Goal: Task Accomplishment & Management: Complete application form

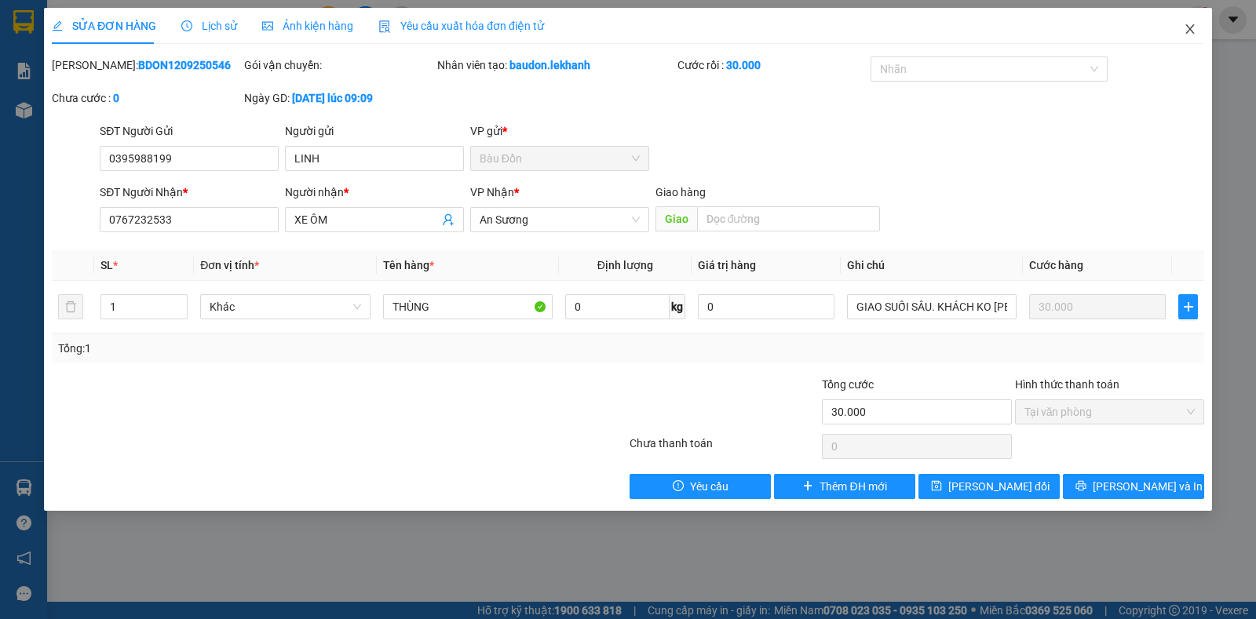
click at [1191, 30] on icon "close" at bounding box center [1190, 29] width 13 height 13
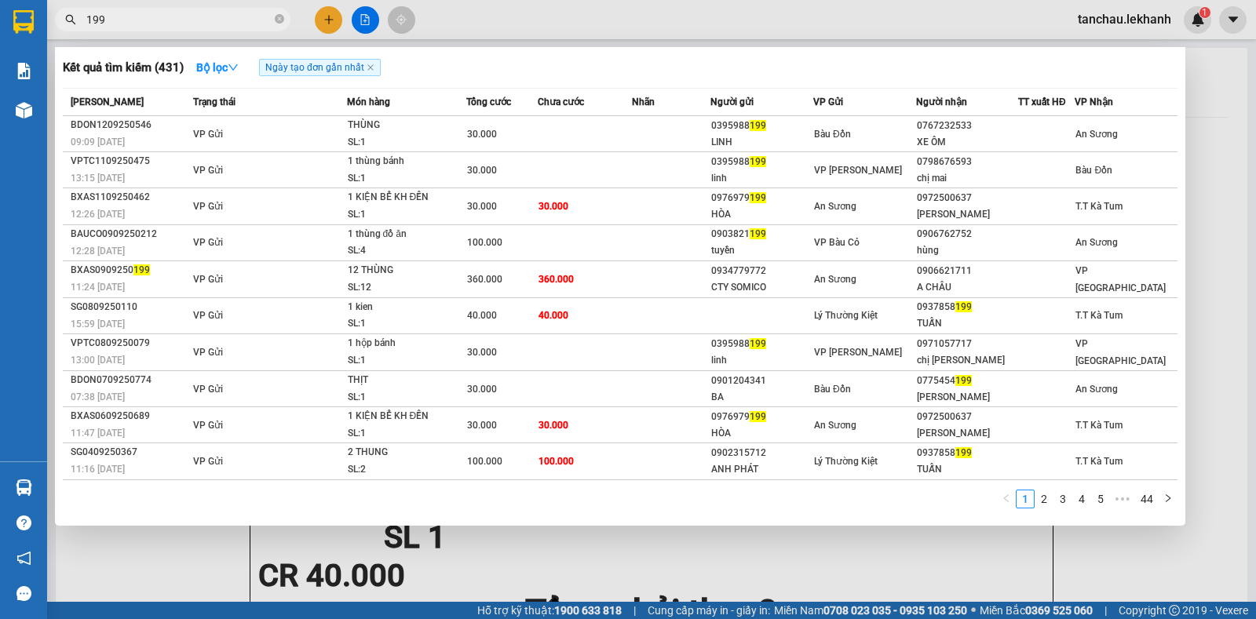
click at [194, 18] on input "199" at bounding box center [178, 19] width 185 height 17
type input "1"
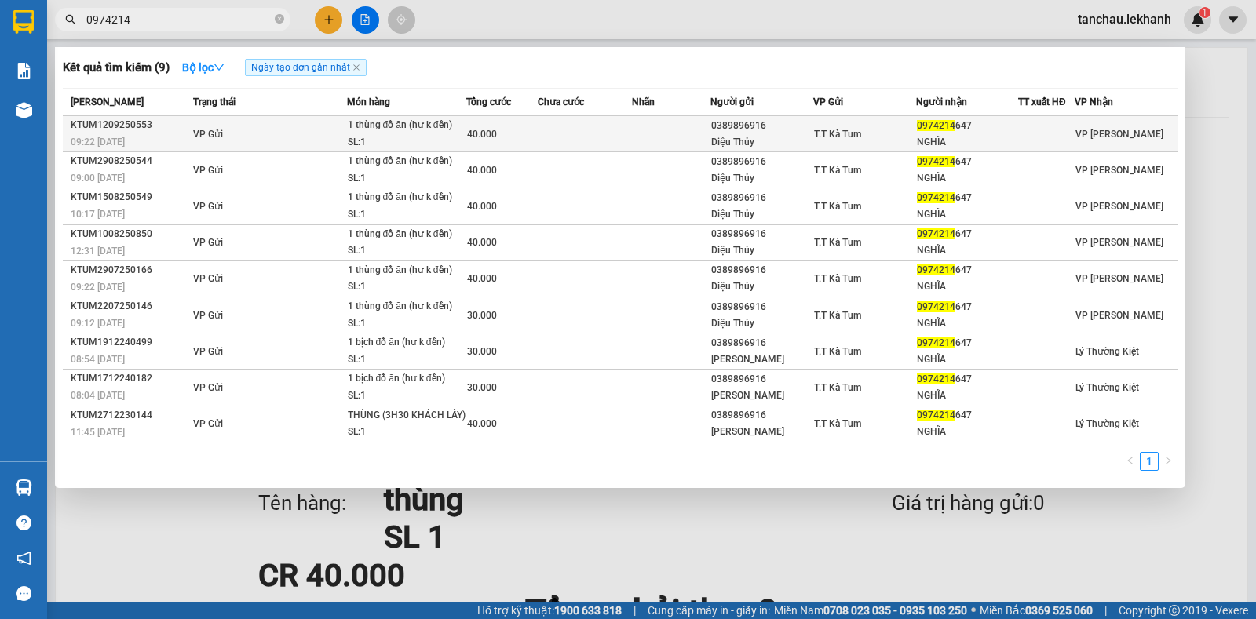
type input "0974214"
click at [617, 141] on td at bounding box center [585, 134] width 95 height 36
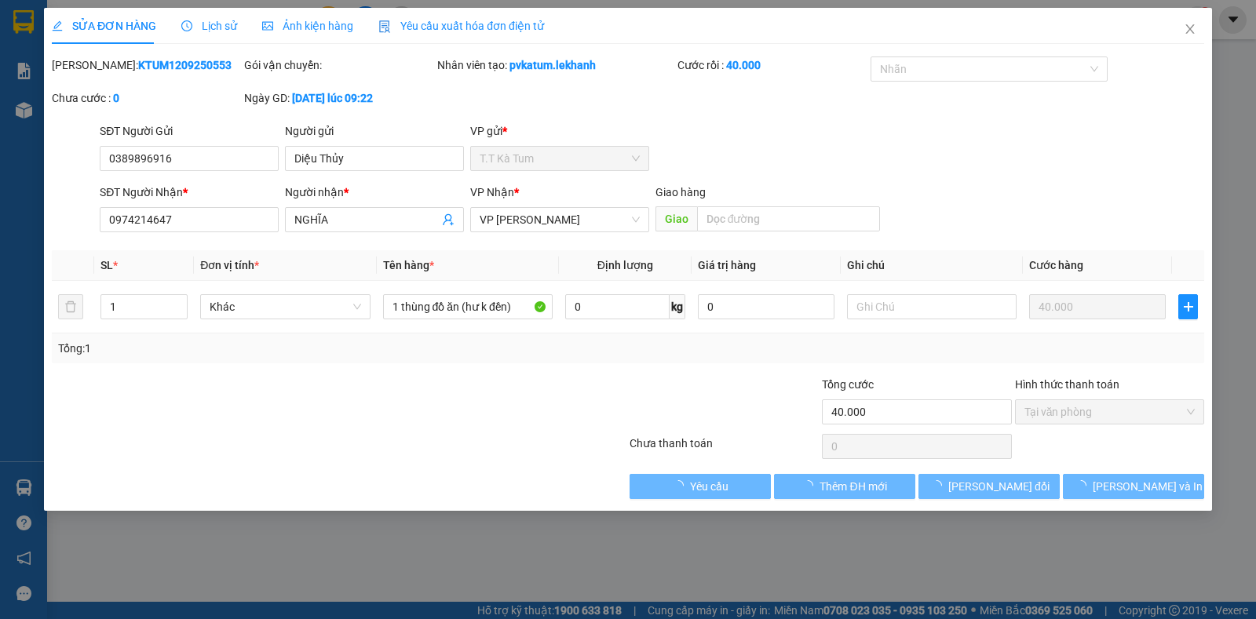
type input "0389896916"
type input "Diệu Thủy"
type input "0974214647"
type input "NGHĨA"
type input "40.000"
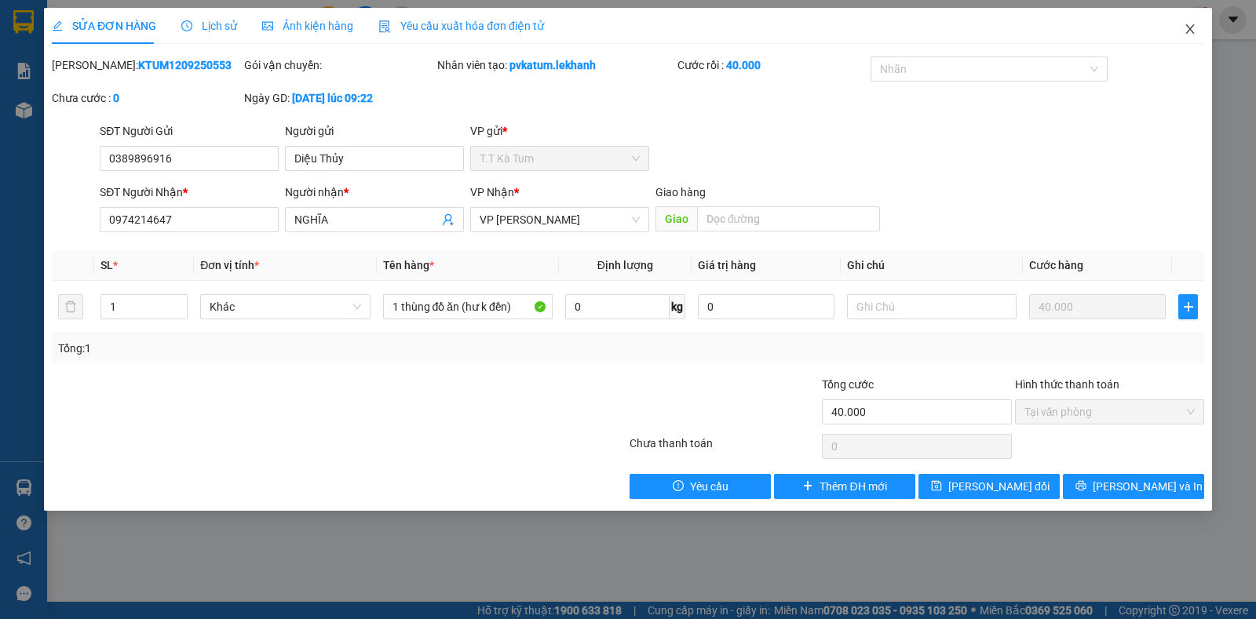
click at [1195, 36] on span "Close" at bounding box center [1190, 30] width 44 height 44
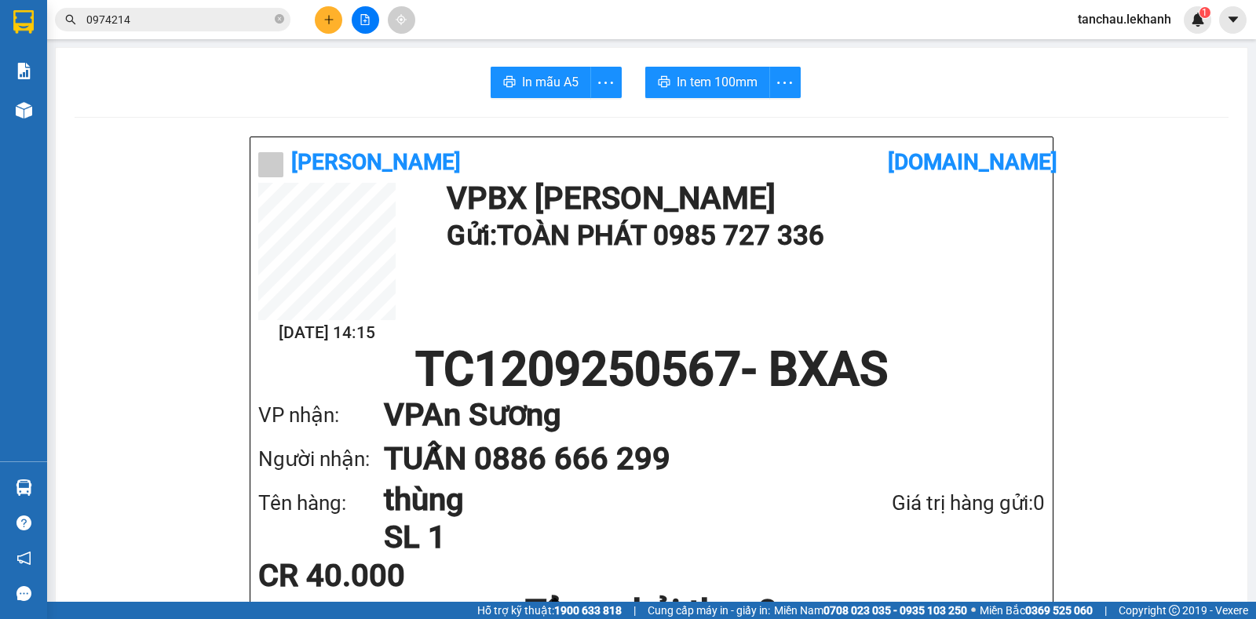
click at [139, 26] on input "0974214" at bounding box center [178, 19] width 185 height 17
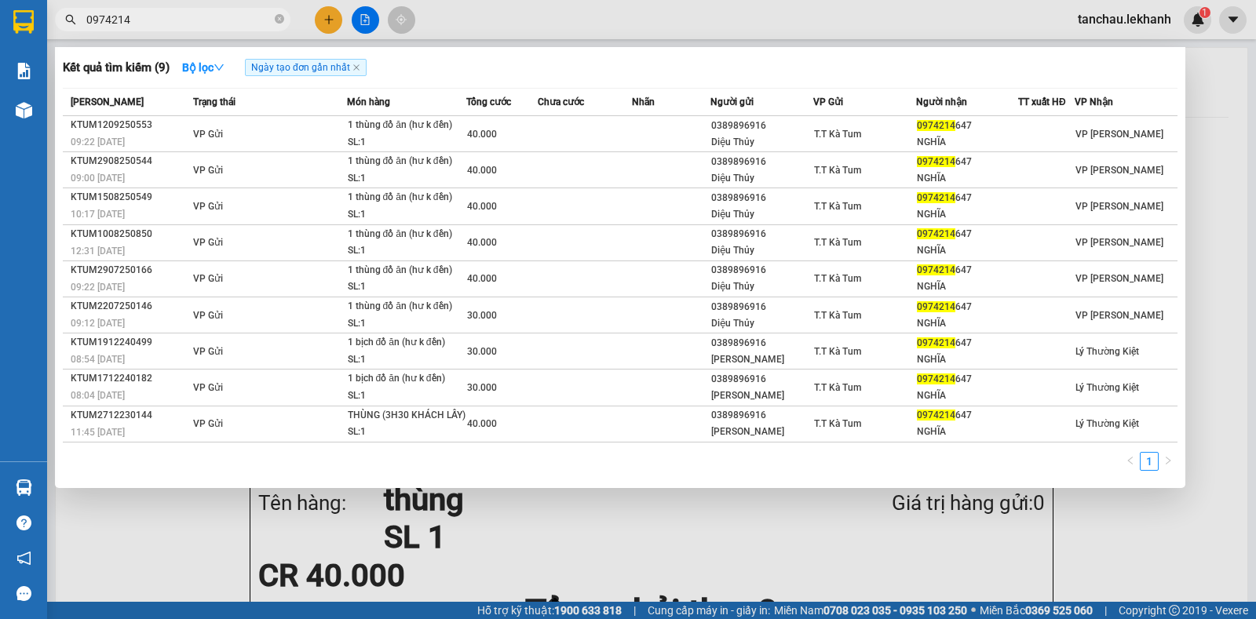
click at [273, 14] on span "0974214" at bounding box center [172, 20] width 235 height 24
click at [278, 20] on icon "close-circle" at bounding box center [279, 18] width 9 height 9
